Goal: Task Accomplishment & Management: Manage account settings

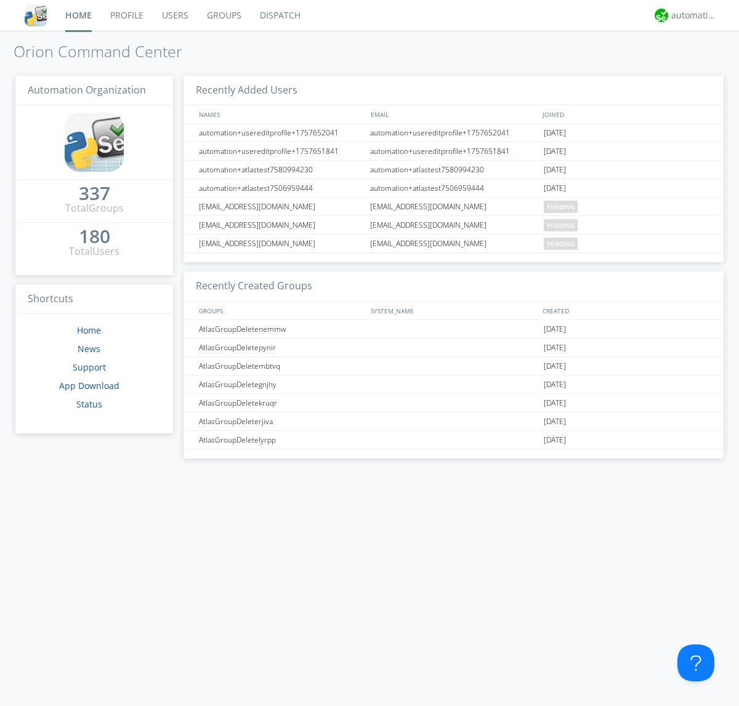
click at [223, 15] on link "Groups" at bounding box center [224, 15] width 53 height 31
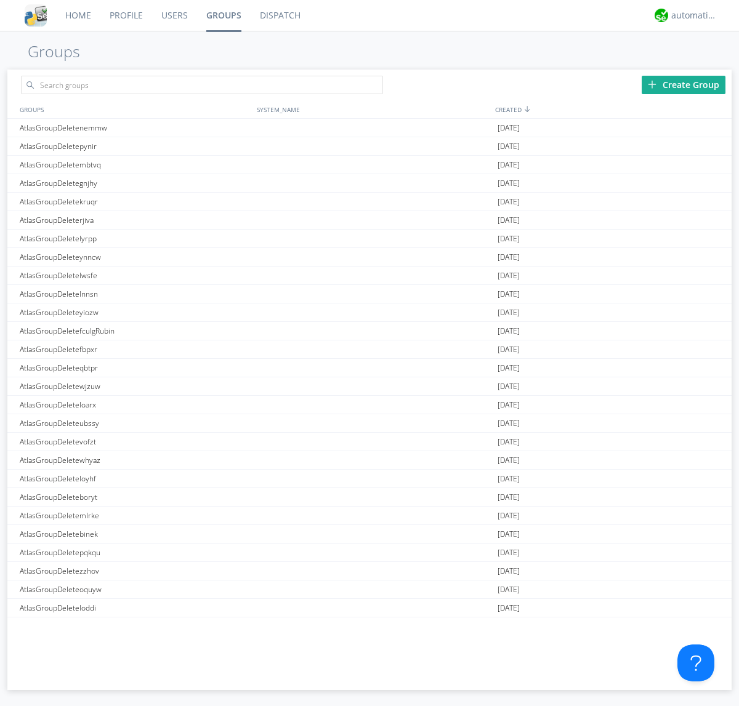
click at [684, 84] on div "Create Group" at bounding box center [684, 85] width 84 height 18
click at [223, 15] on link "Groups" at bounding box center [224, 15] width 54 height 31
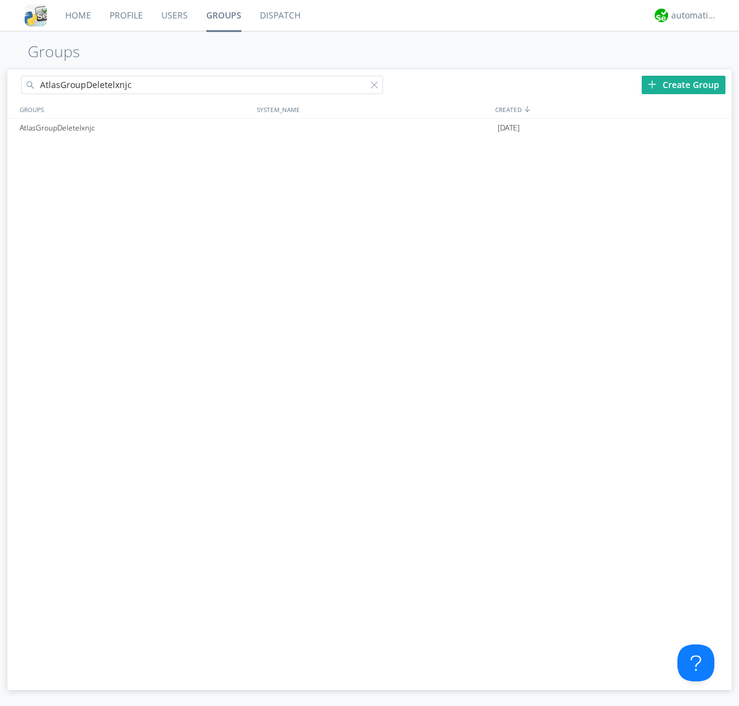
type input "AtlasGroupDeletelxnjc"
click at [377, 87] on div at bounding box center [377, 87] width 12 height 12
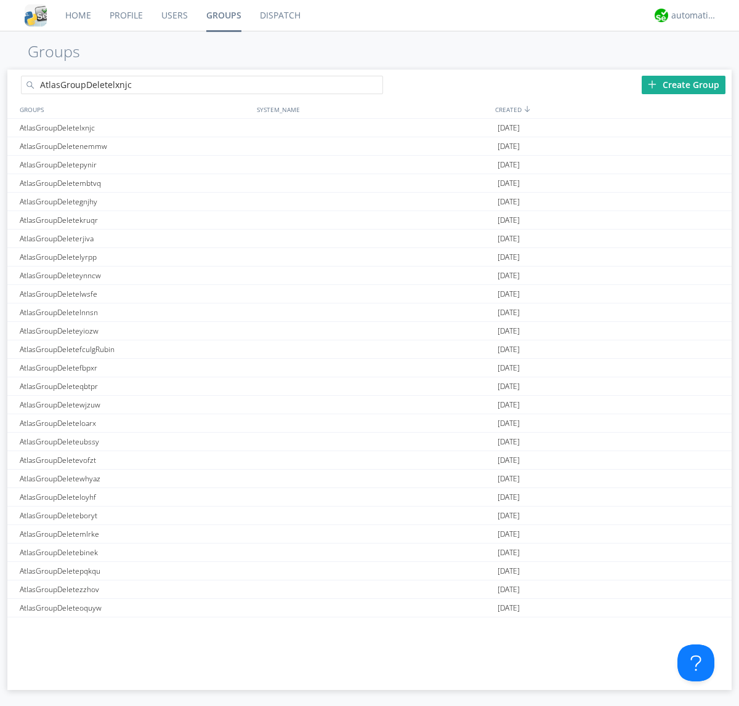
type input "AtlasGroupDeletelxnjc"
click at [135, 128] on div "AtlasGroupDeletelxnjc" at bounding box center [135, 128] width 237 height 18
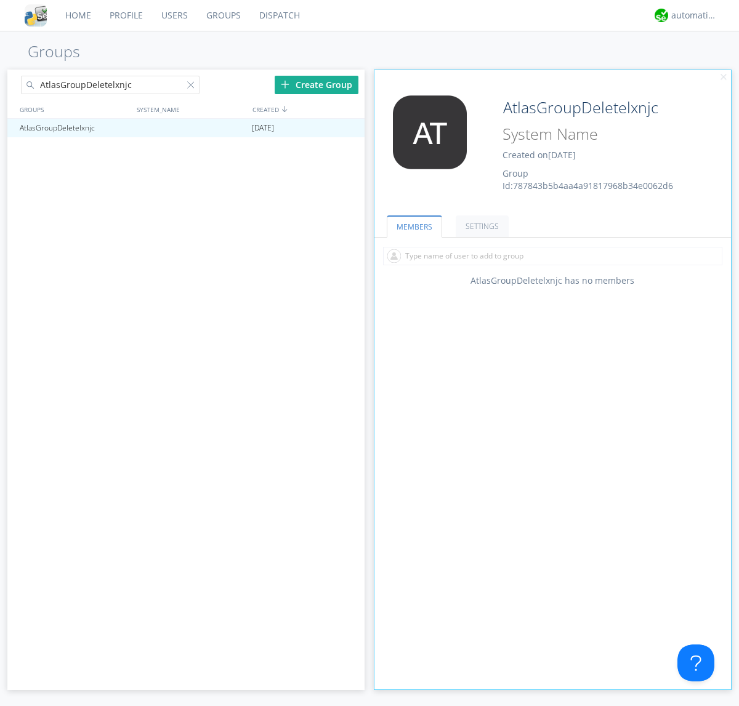
click at [553, 256] on input "text" at bounding box center [552, 256] width 339 height 18
type input "automation+atlas0005"
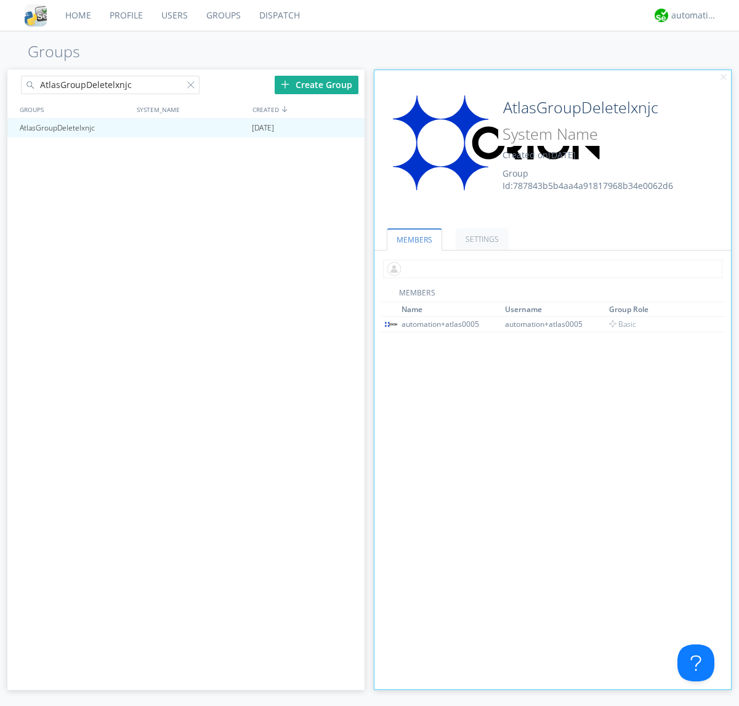
click at [550, 269] on input "text" at bounding box center [552, 269] width 339 height 18
type input "automation+atlas0004"
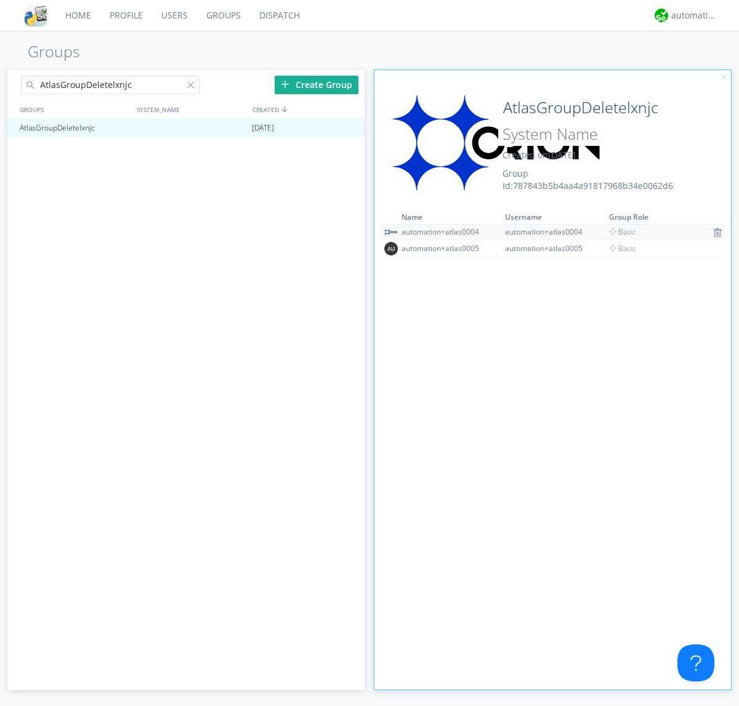
click at [713, 232] on img at bounding box center [717, 233] width 9 height 10
click at [349, 128] on div at bounding box center [349, 128] width 12 height 10
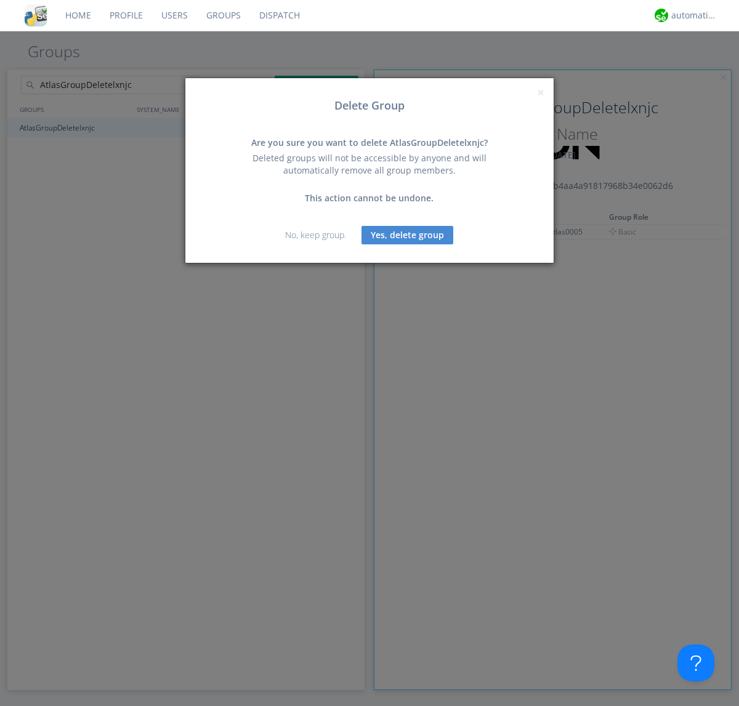
click at [408, 235] on button "Yes, delete group" at bounding box center [408, 235] width 92 height 18
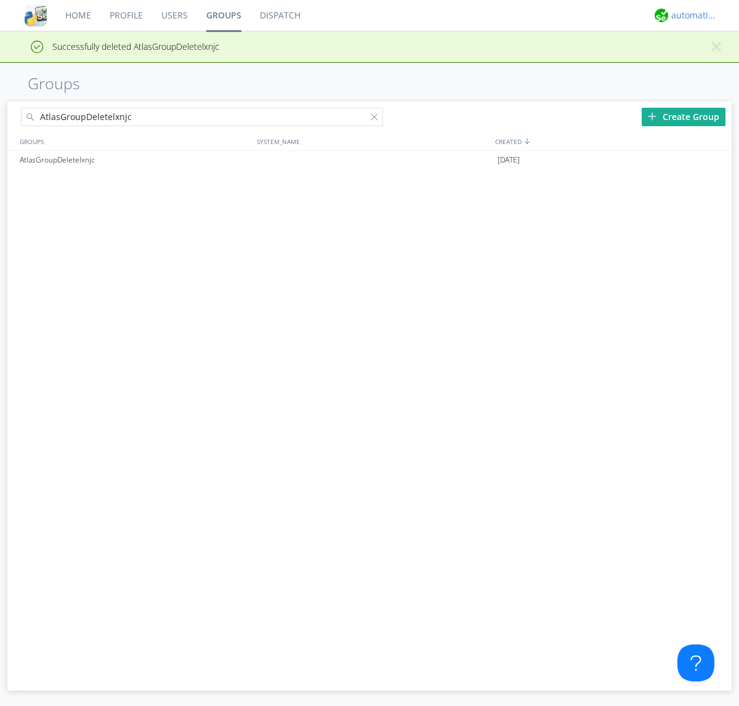
click at [691, 15] on div "automation+atlas" at bounding box center [694, 15] width 46 height 12
